Goal: Information Seeking & Learning: Find specific fact

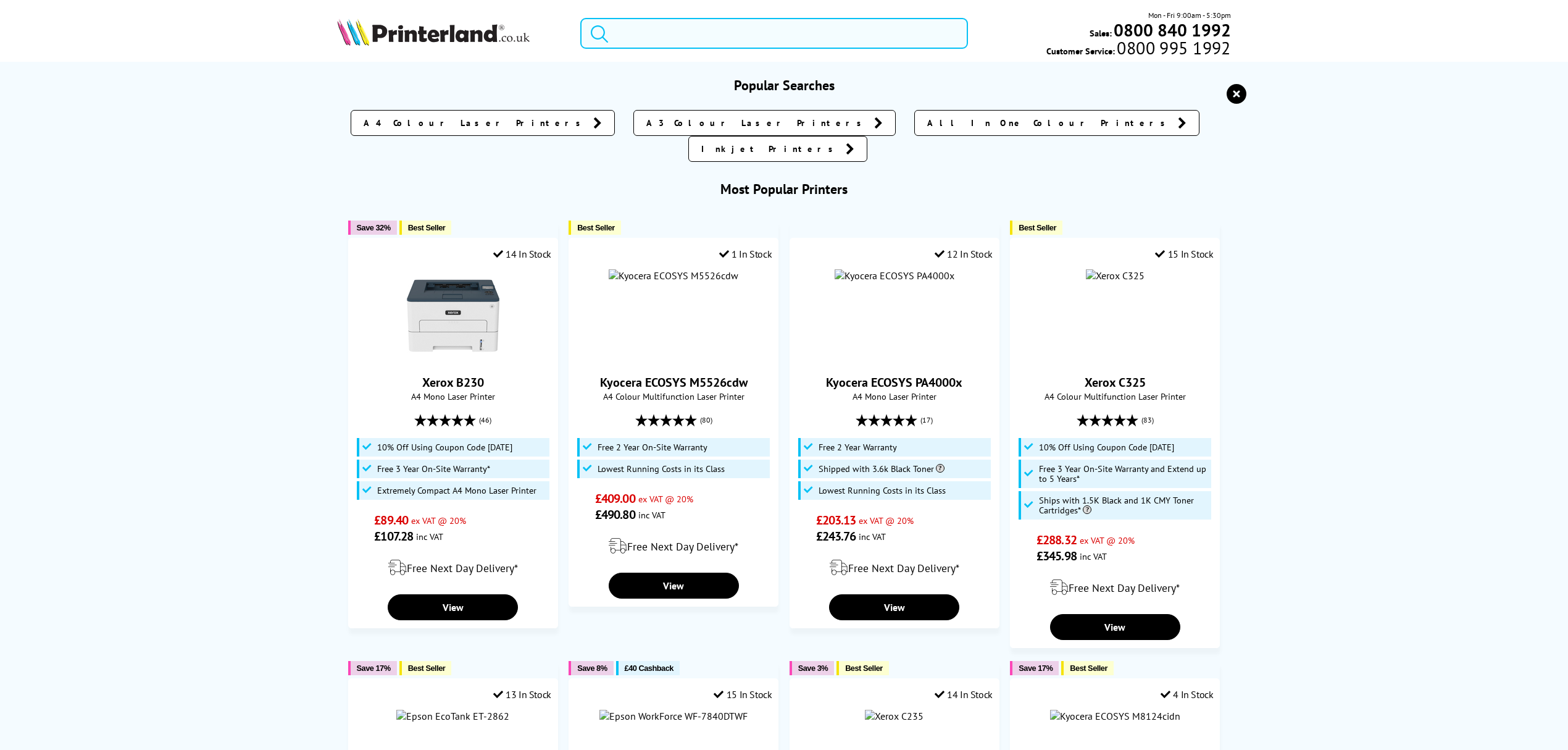
click at [755, 25] on input "search" at bounding box center [774, 33] width 387 height 31
paste input "4RA83F"
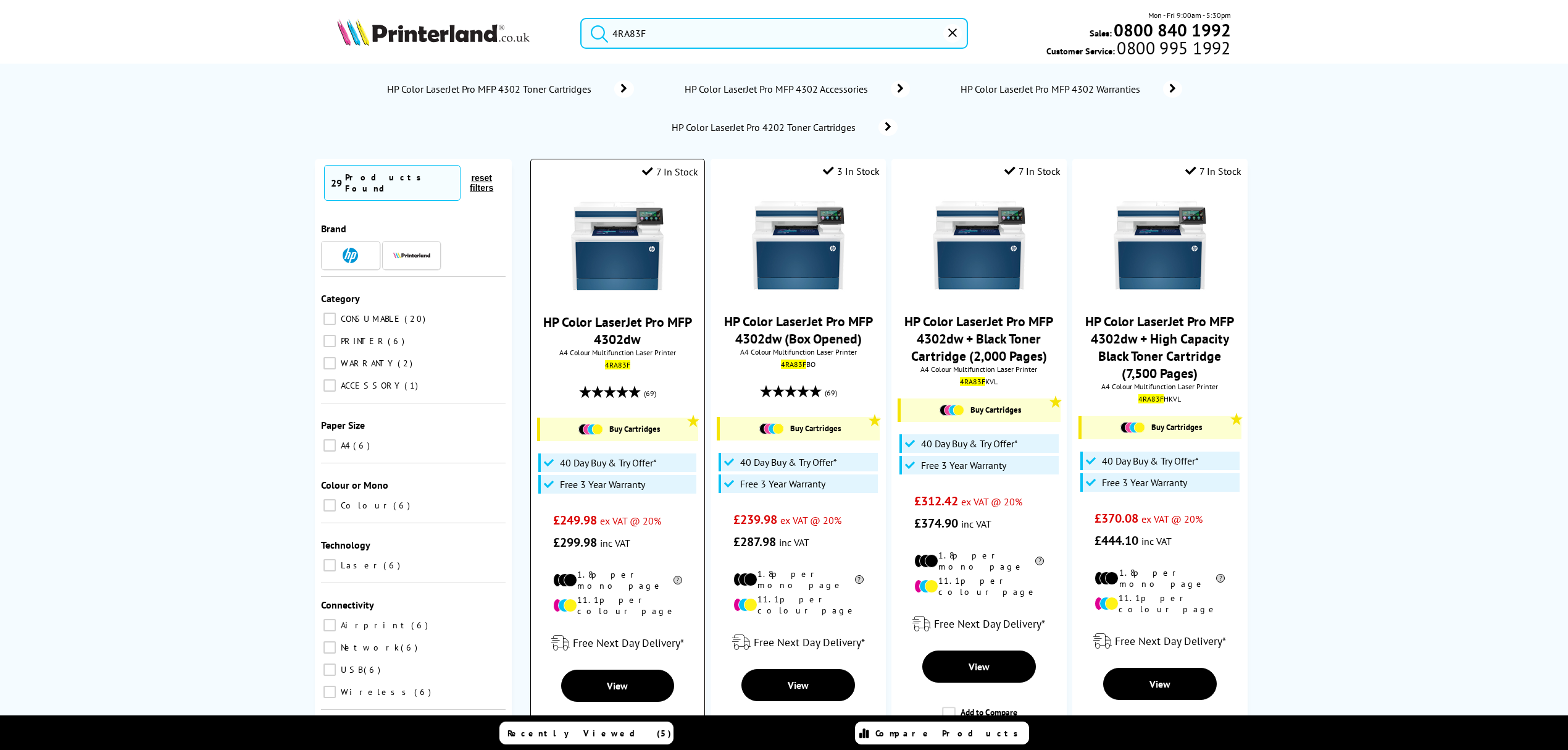
type input "4RA83F"
click at [621, 248] on img at bounding box center [617, 245] width 92 height 92
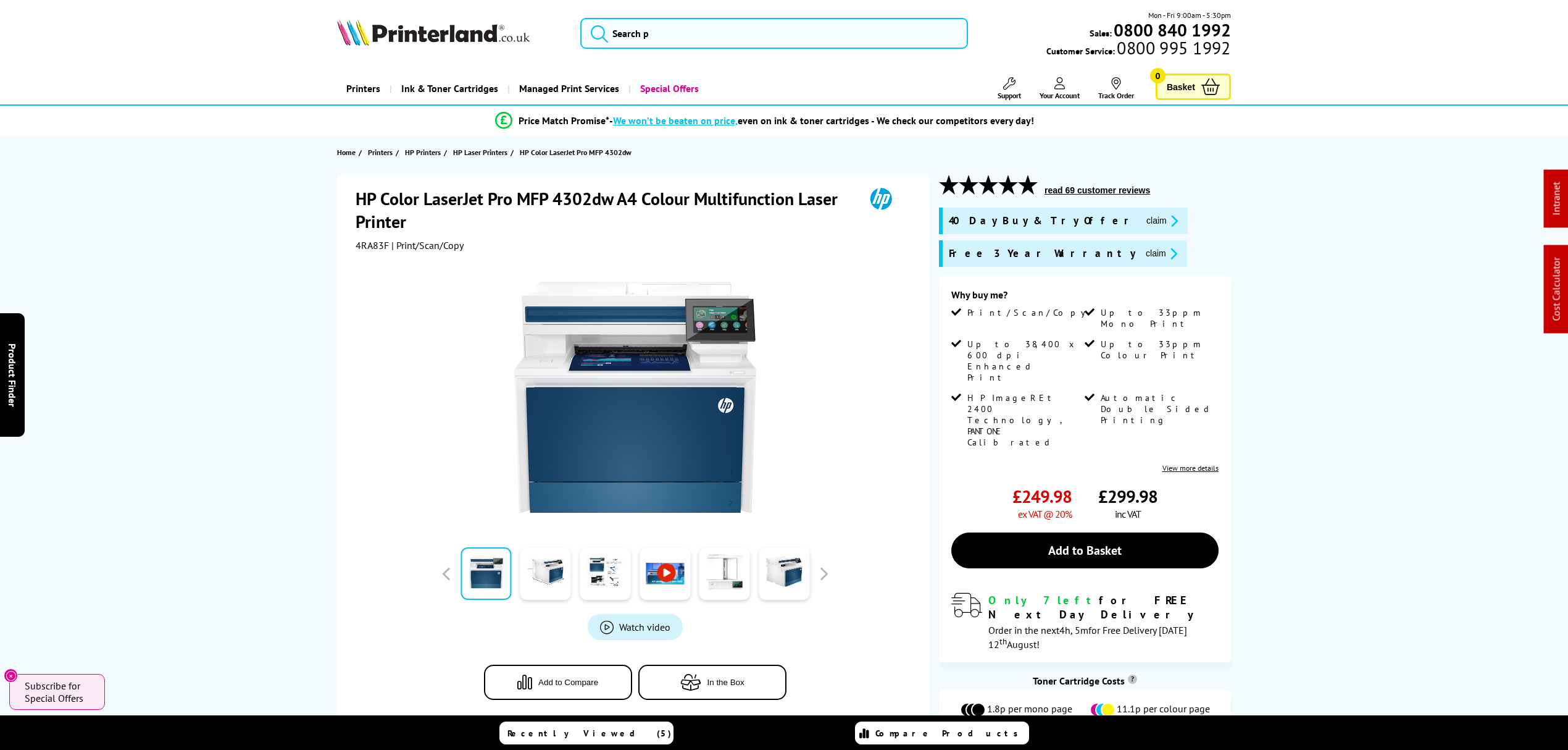
drag, startPoint x: 236, startPoint y: 477, endPoint x: 224, endPoint y: 193, distance: 284.3
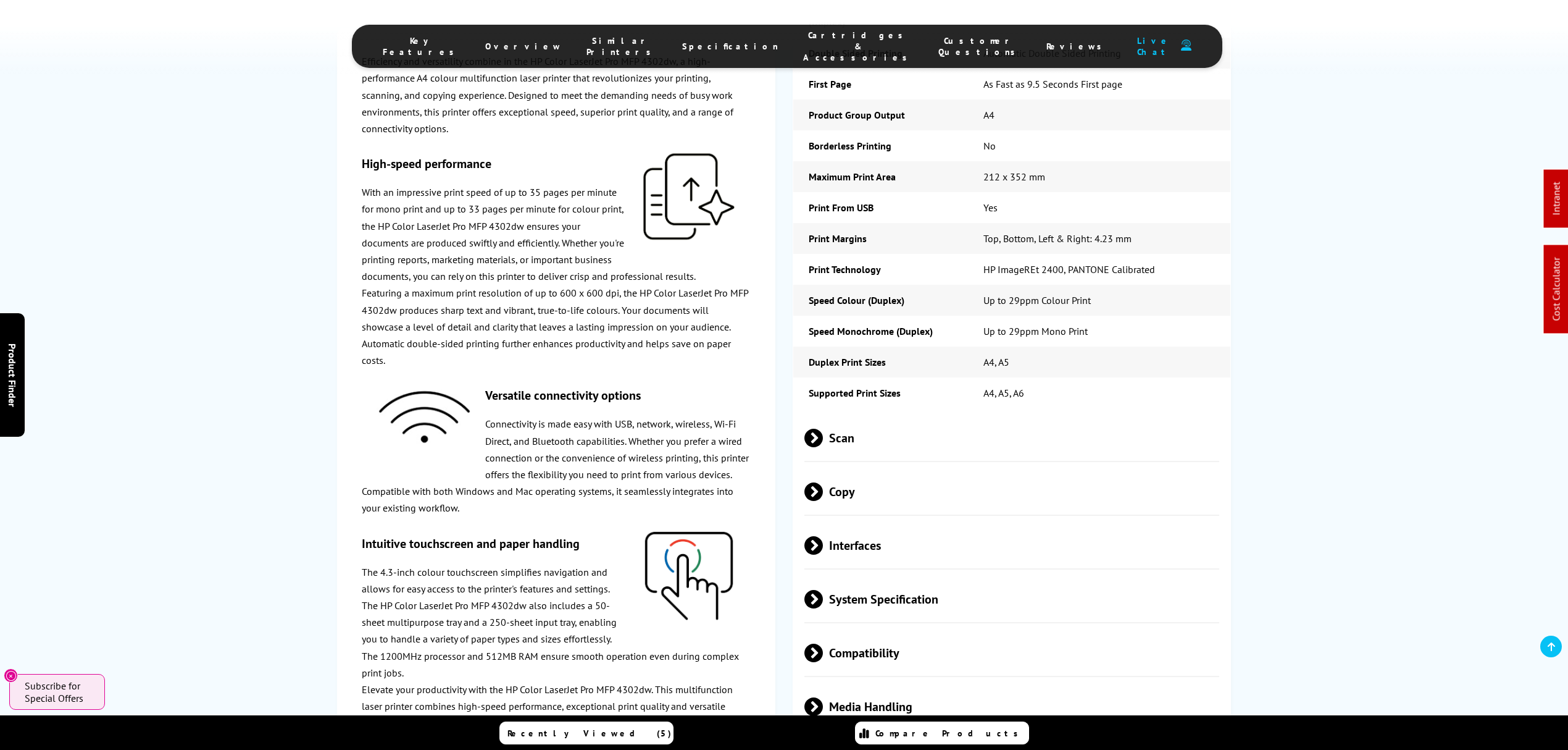
scroll to position [2141, 0]
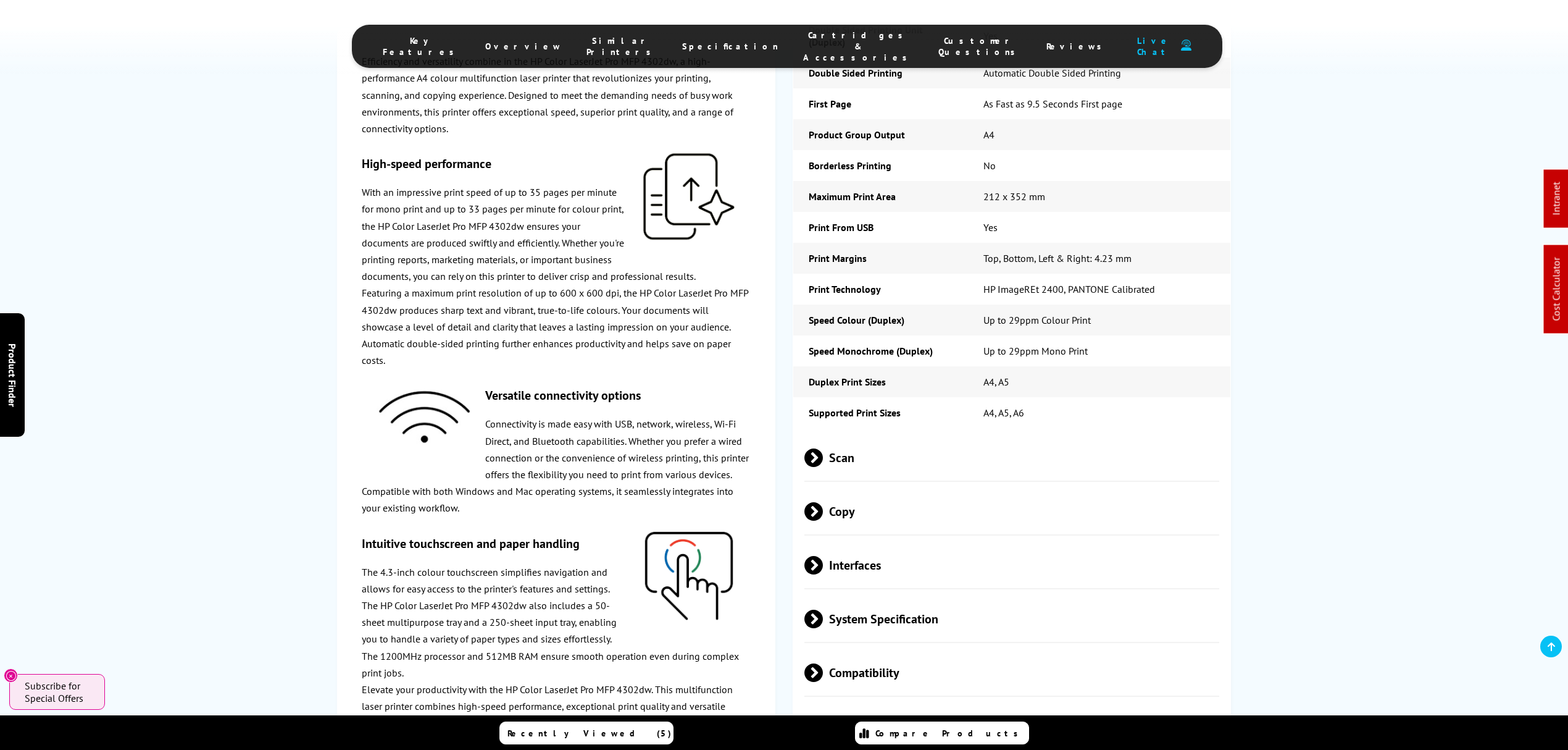
click at [913, 435] on span "Scan" at bounding box center [1012, 458] width 415 height 46
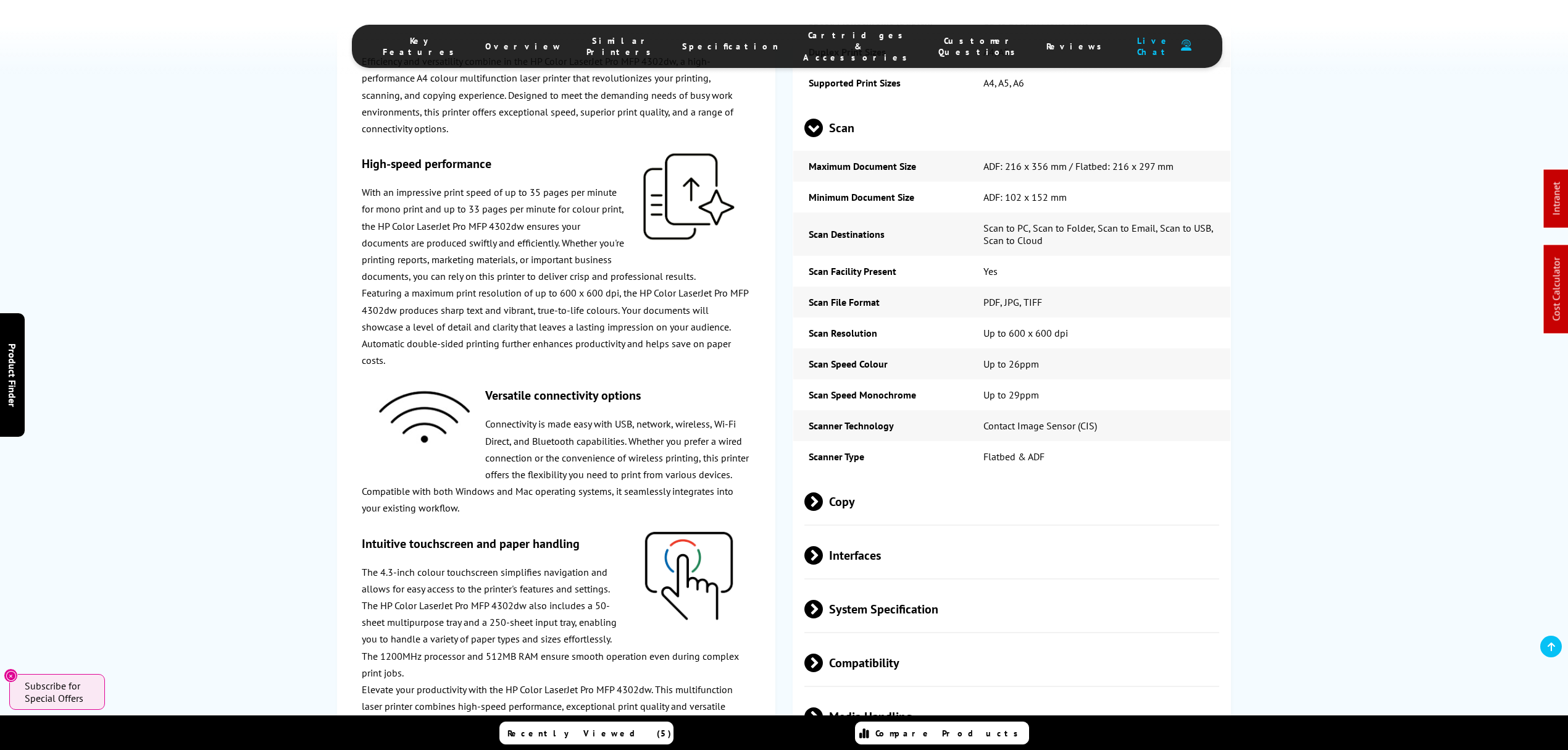
scroll to position [0, 0]
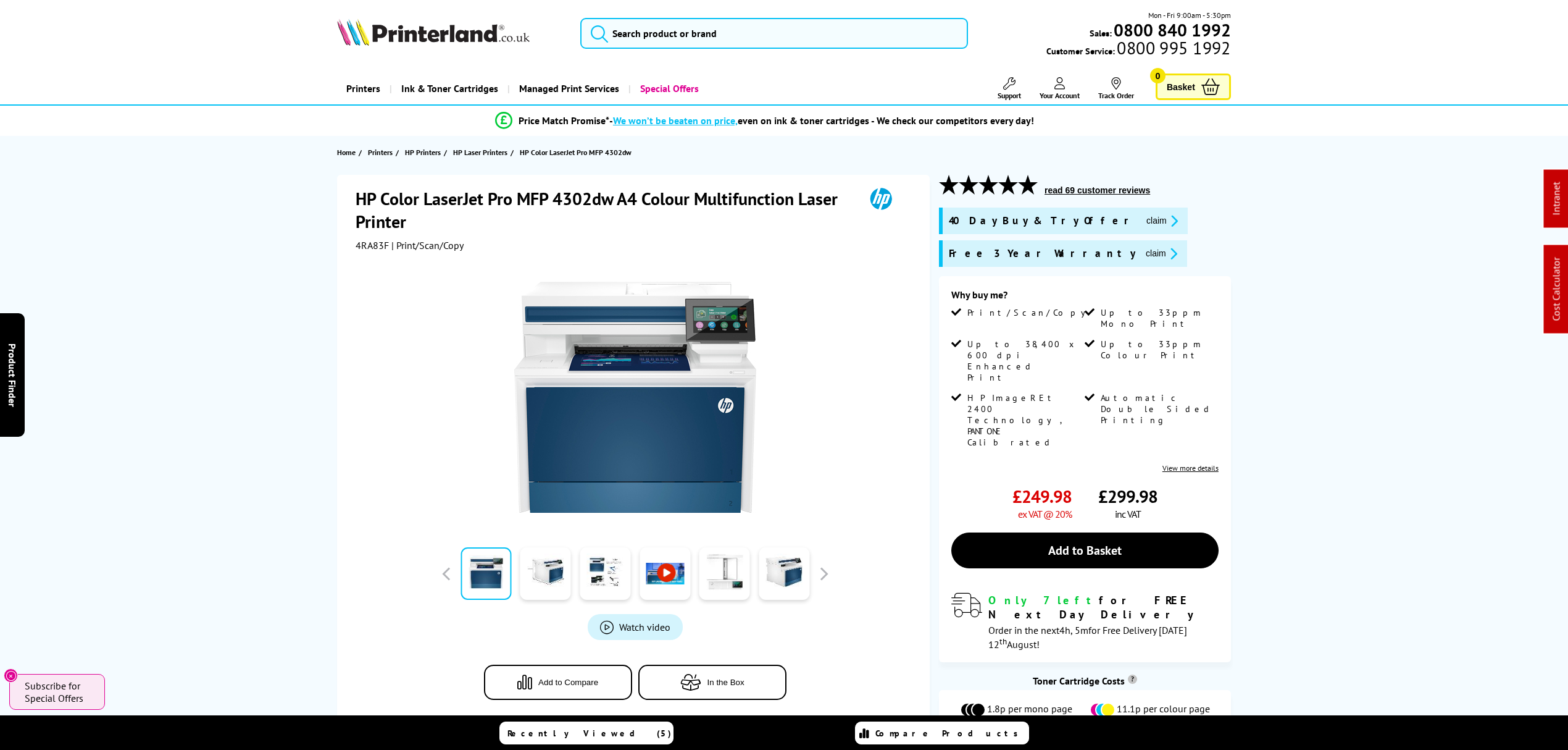
drag, startPoint x: 275, startPoint y: 196, endPoint x: 263, endPoint y: 82, distance: 114.6
drag, startPoint x: 182, startPoint y: 388, endPoint x: 173, endPoint y: -73, distance: 461.1
click at [665, 30] on input "search" at bounding box center [774, 33] width 387 height 31
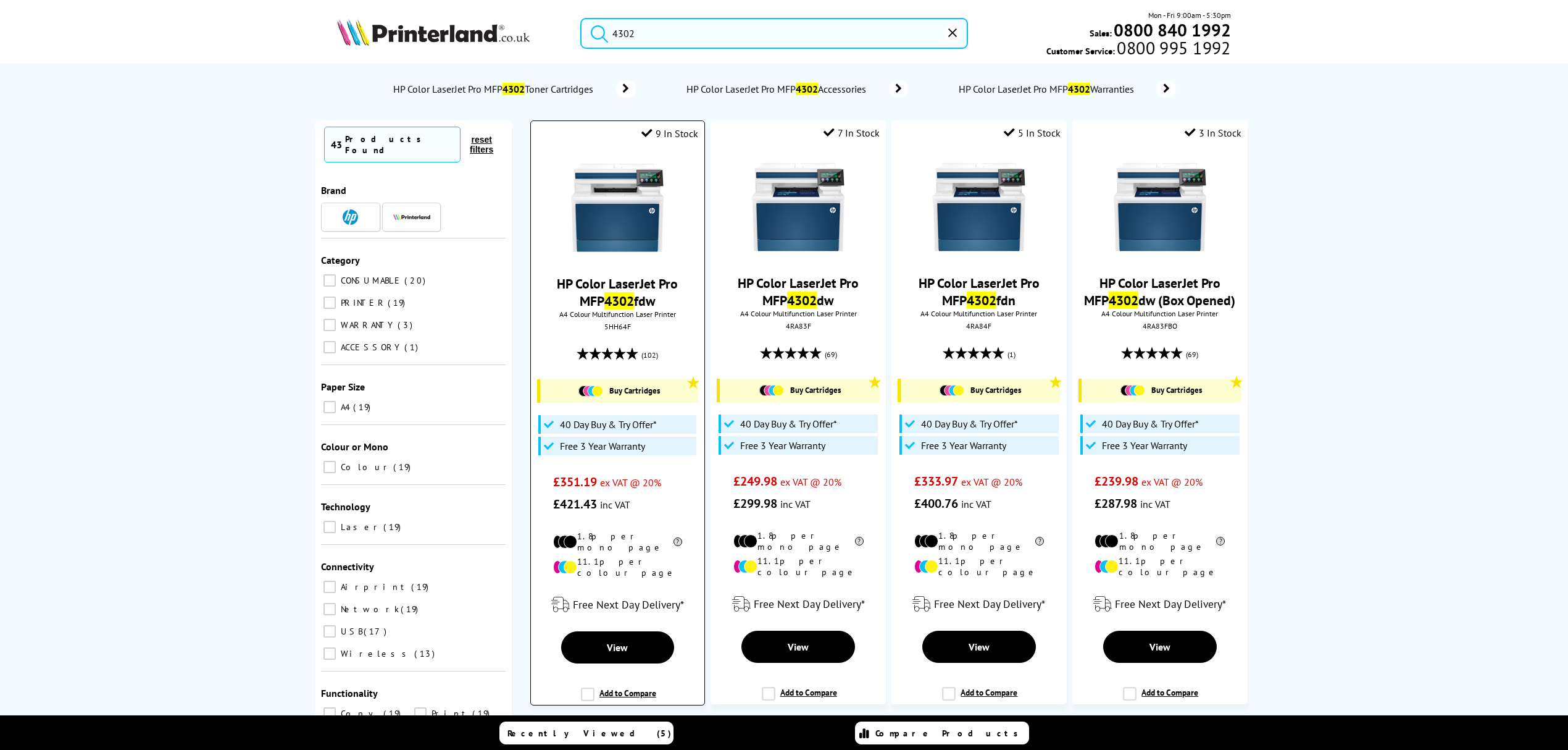
type input "4302"
click at [618, 230] on img at bounding box center [617, 207] width 92 height 92
